Goal: Find specific page/section: Find specific page/section

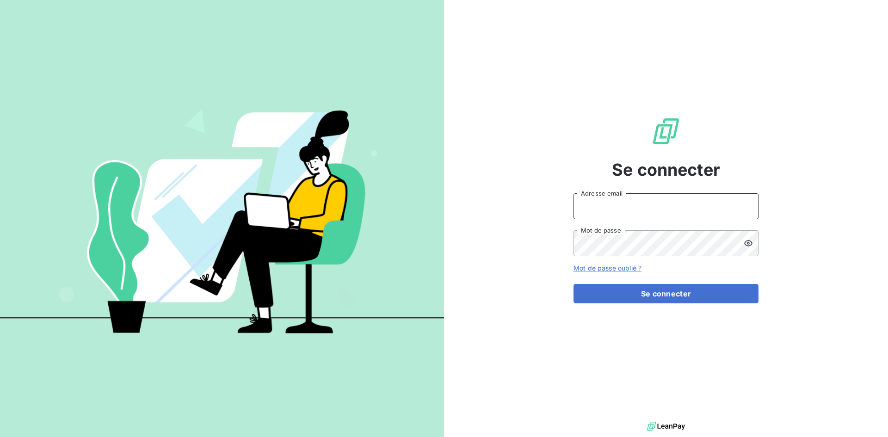
click at [682, 213] on input "Adresse email" at bounding box center [666, 206] width 185 height 26
click at [609, 202] on input "Adresse email" at bounding box center [666, 206] width 185 height 26
type input "[EMAIL_ADDRESS][DOMAIN_NAME]"
click at [619, 230] on div "[EMAIL_ADDRESS][DOMAIN_NAME] Adresse email Mot de passe" at bounding box center [666, 224] width 185 height 63
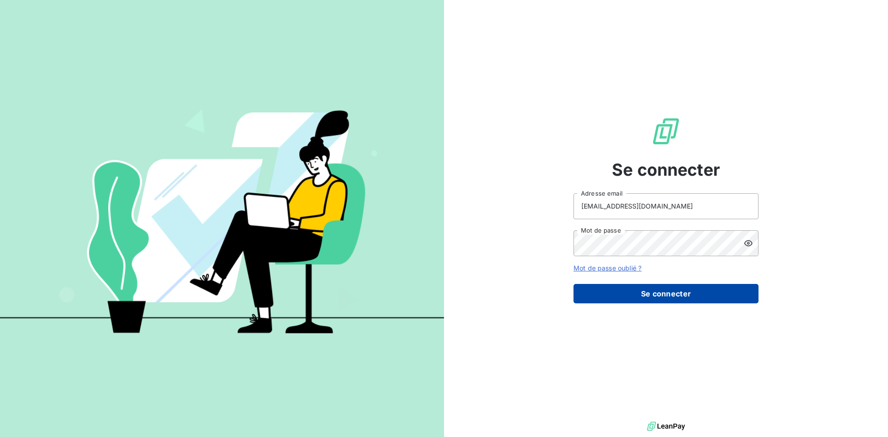
click at [615, 288] on button "Se connecter" at bounding box center [666, 293] width 185 height 19
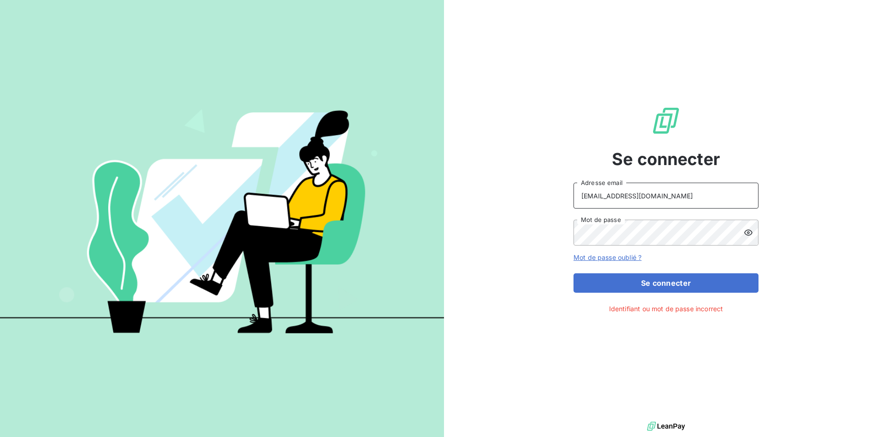
click at [697, 197] on input "[EMAIL_ADDRESS][DOMAIN_NAME]" at bounding box center [666, 196] width 185 height 26
drag, startPoint x: 697, startPoint y: 196, endPoint x: 557, endPoint y: 186, distance: 140.5
click at [526, 192] on div "Se connecter [EMAIL_ADDRESS][DOMAIN_NAME] Adresse email Mot de passe Mot de pas…" at bounding box center [666, 210] width 444 height 420
click at [624, 188] on input "Adresse email" at bounding box center [666, 196] width 185 height 26
paste input "[EMAIL_ADDRESS][DOMAIN_NAME]"
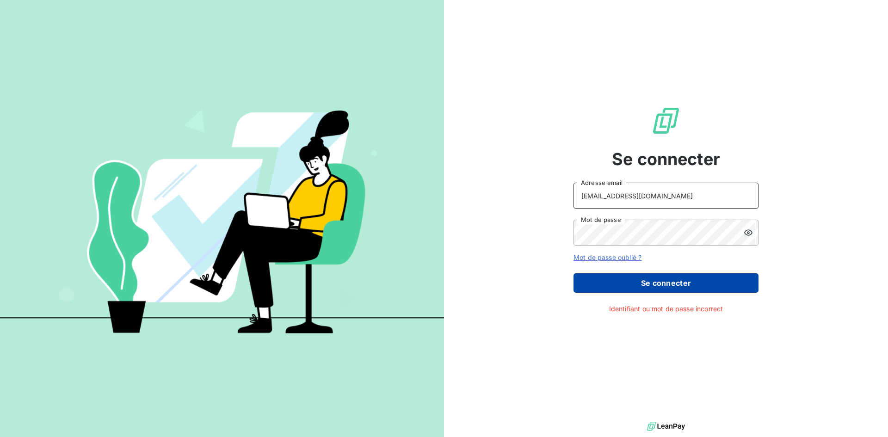
type input "[EMAIL_ADDRESS][DOMAIN_NAME]"
click at [636, 279] on button "Se connecter" at bounding box center [666, 282] width 185 height 19
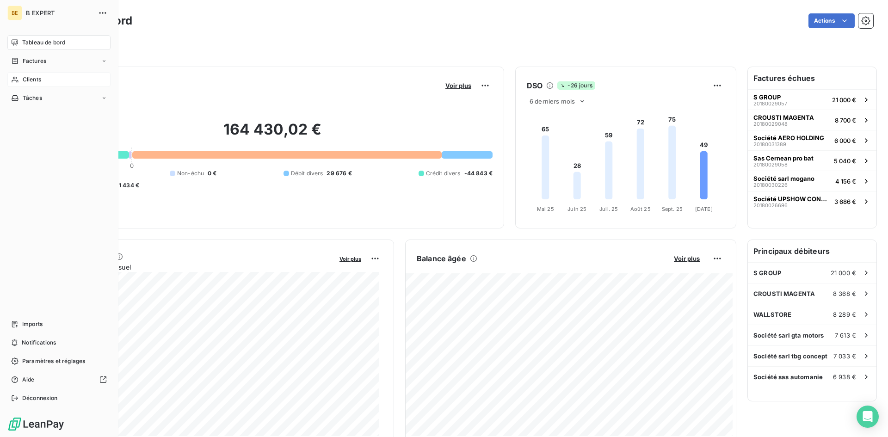
click at [23, 78] on span "Clients" at bounding box center [32, 79] width 19 height 8
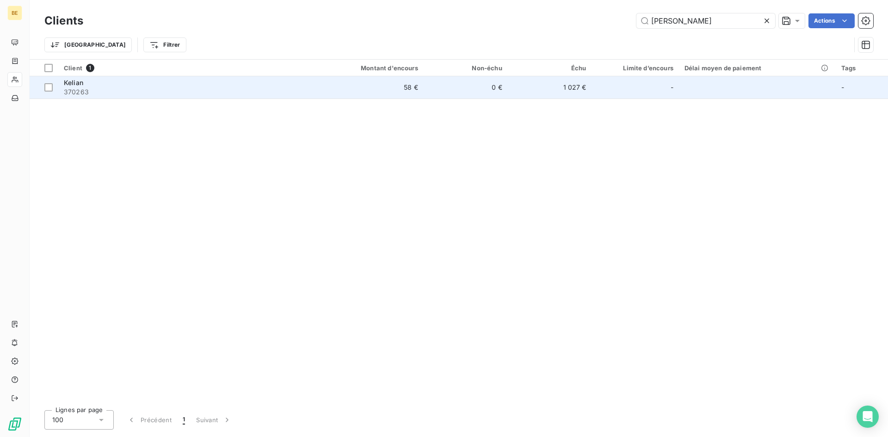
type input "[PERSON_NAME]"
click at [100, 88] on span "370263" at bounding box center [184, 91] width 241 height 9
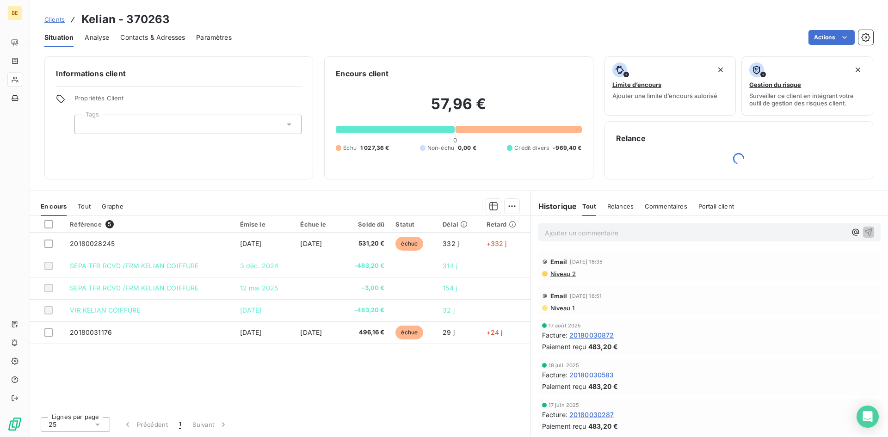
click at [87, 205] on span "Tout" at bounding box center [84, 206] width 13 height 7
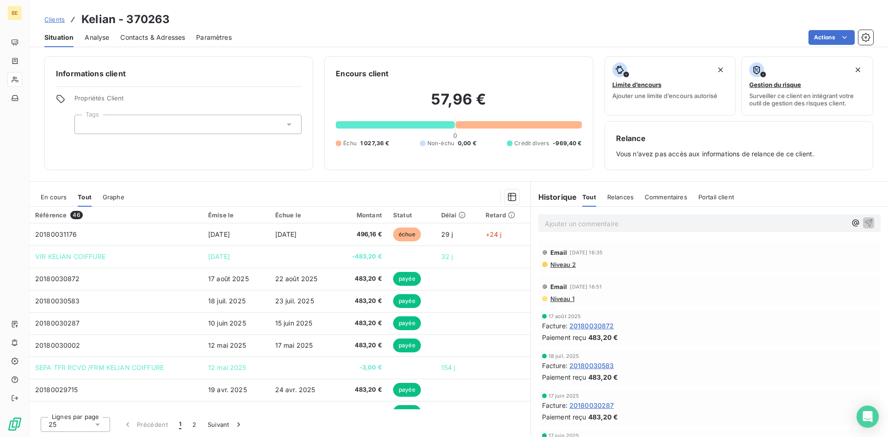
click at [222, 212] on div "Émise le" at bounding box center [236, 214] width 56 height 7
click at [224, 217] on div "Émise le" at bounding box center [236, 214] width 56 height 7
click at [334, 188] on div "En cours Tout Graphe" at bounding box center [280, 196] width 501 height 19
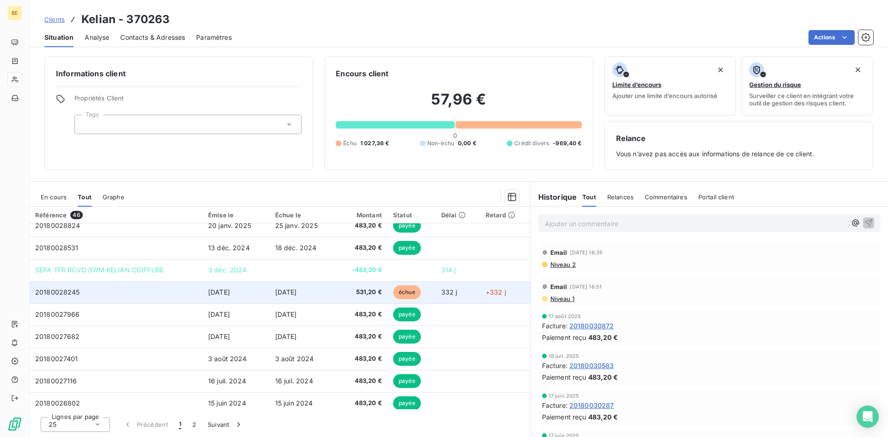
scroll to position [185, 0]
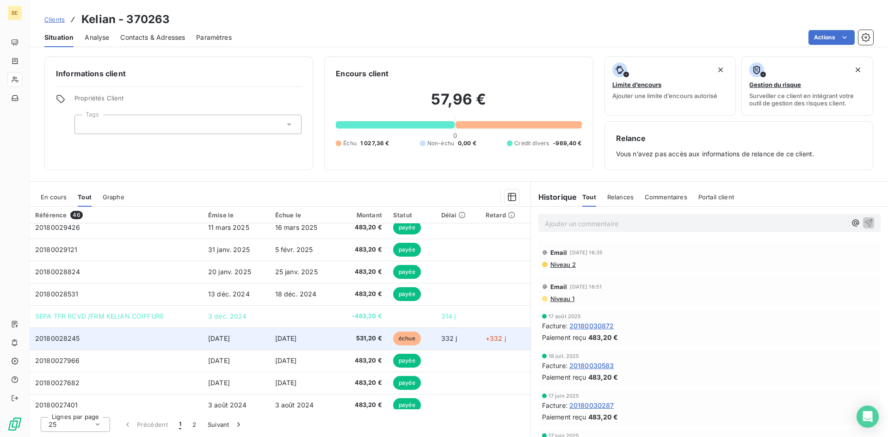
click at [230, 339] on span "[DATE]" at bounding box center [219, 338] width 22 height 8
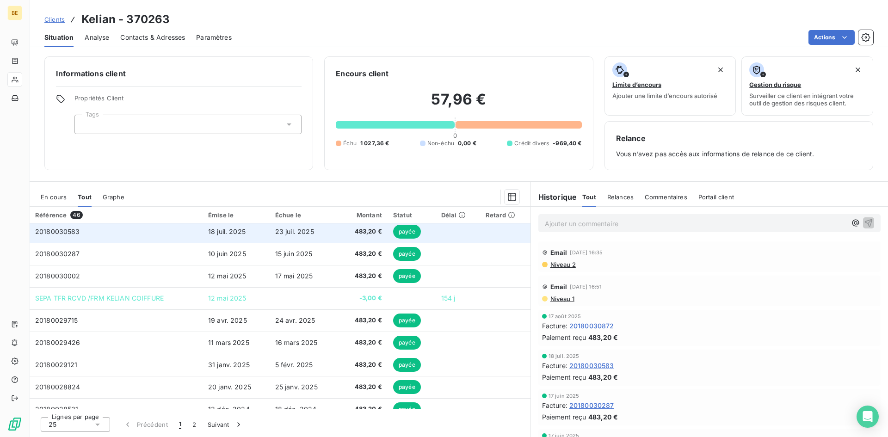
scroll to position [93, 0]
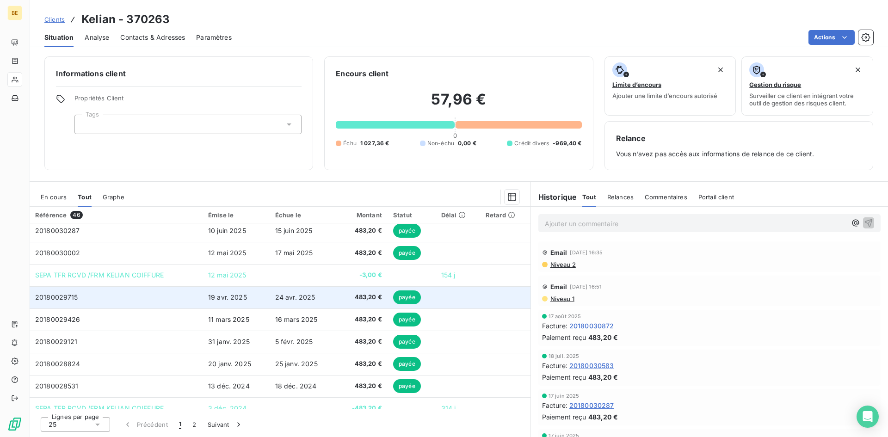
click at [171, 302] on td "20180029715" at bounding box center [116, 297] width 173 height 22
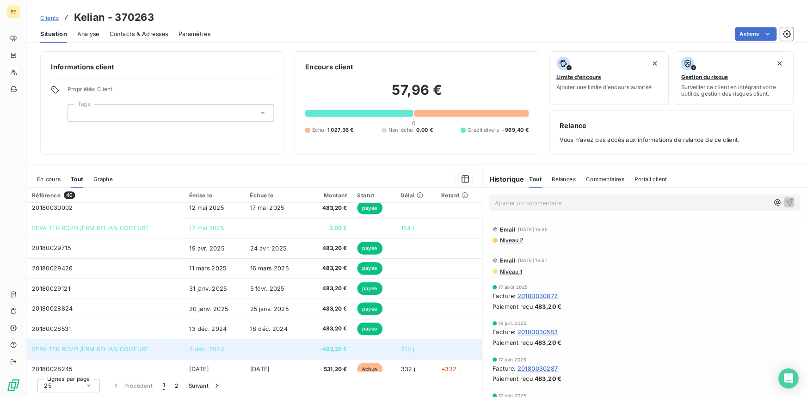
scroll to position [139, 0]
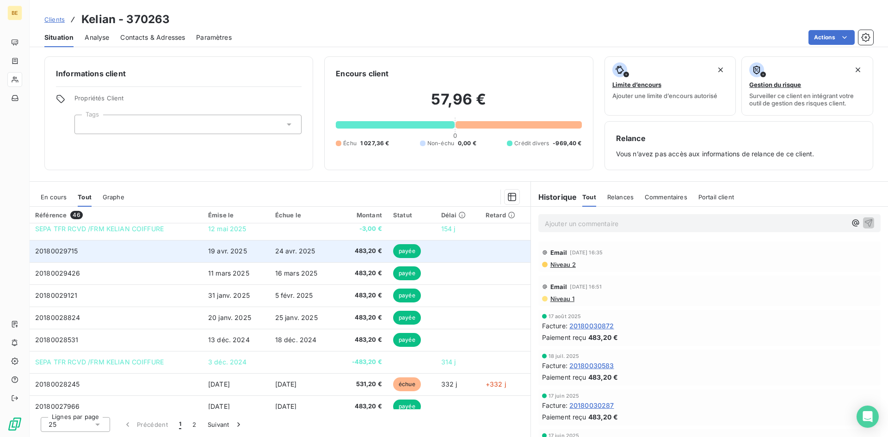
click at [290, 256] on td "24 avr. 2025" at bounding box center [303, 251] width 67 height 22
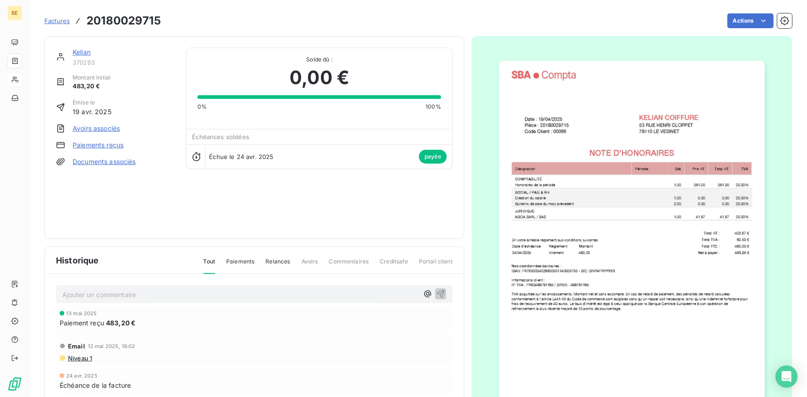
click at [610, 239] on img "button" at bounding box center [632, 249] width 266 height 377
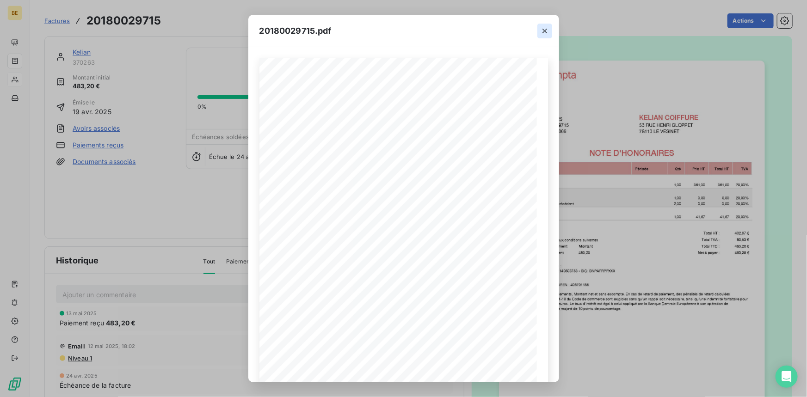
click at [545, 32] on icon "button" at bounding box center [544, 30] width 9 height 9
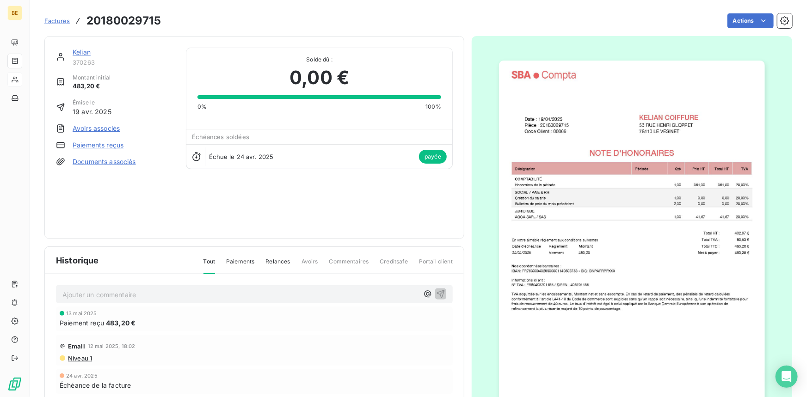
scroll to position [0, 0]
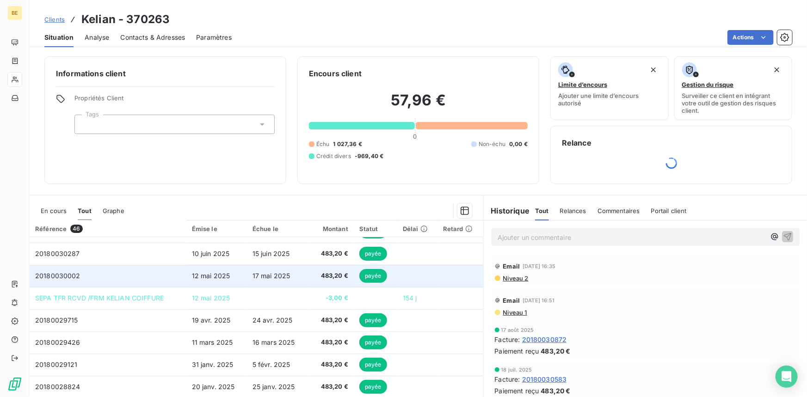
scroll to position [84, 0]
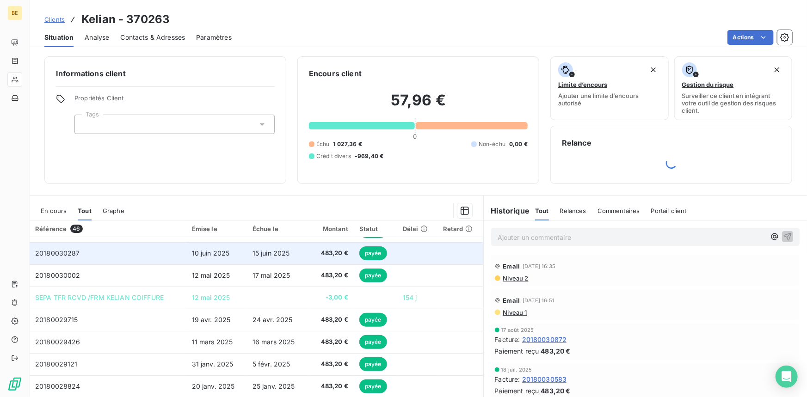
click at [217, 251] on span "10 juin 2025" at bounding box center [211, 253] width 38 height 8
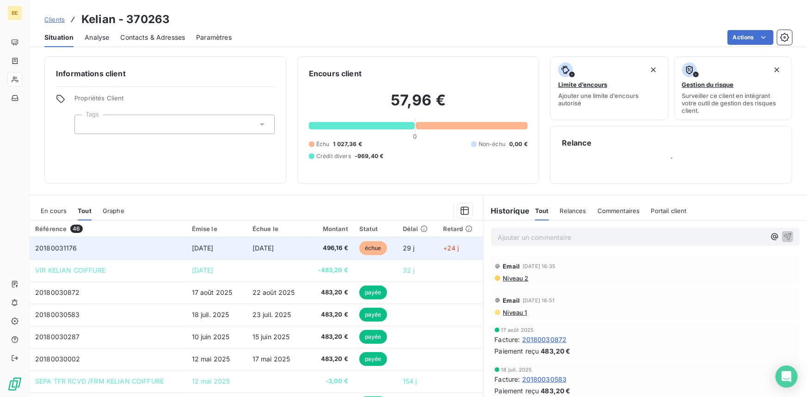
click at [247, 247] on td "[DATE]" at bounding box center [277, 248] width 61 height 22
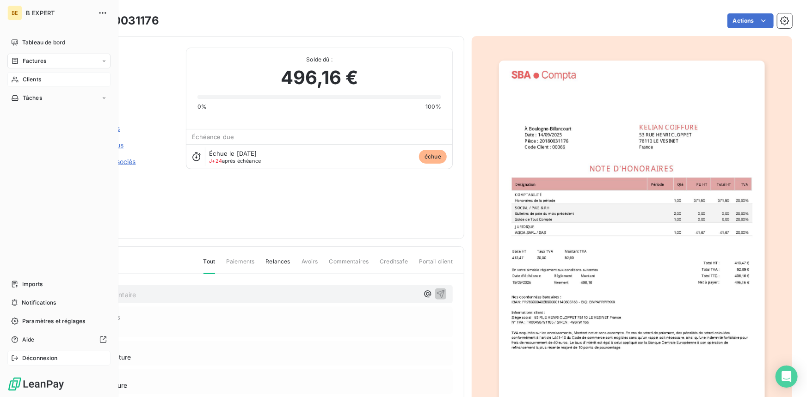
click at [49, 357] on span "Déconnexion" at bounding box center [40, 358] width 36 height 8
